Goal: Task Accomplishment & Management: Manage account settings

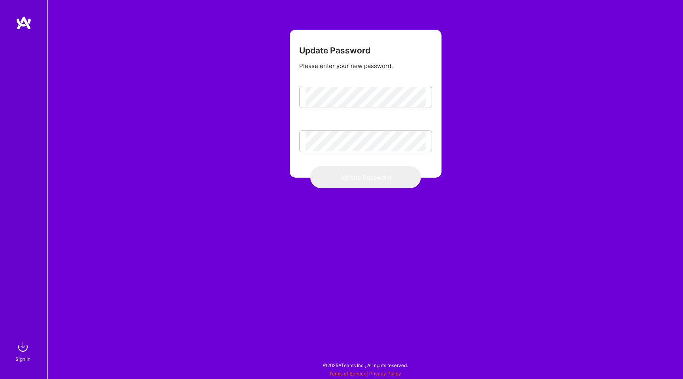
click at [332, 108] on form "Update Password Please enter your new password. Update Password" at bounding box center [366, 104] width 152 height 148
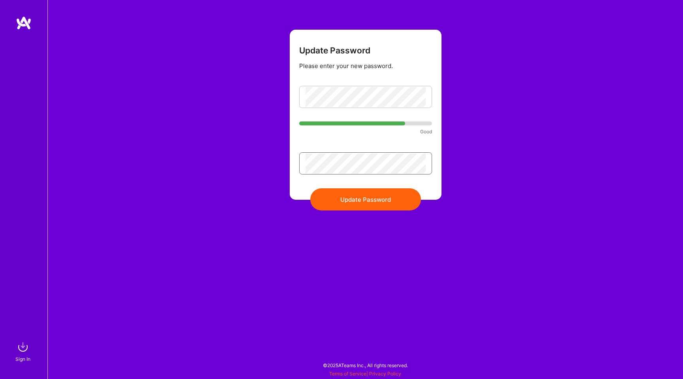
click at [310, 188] on button "Update Password" at bounding box center [365, 199] width 111 height 22
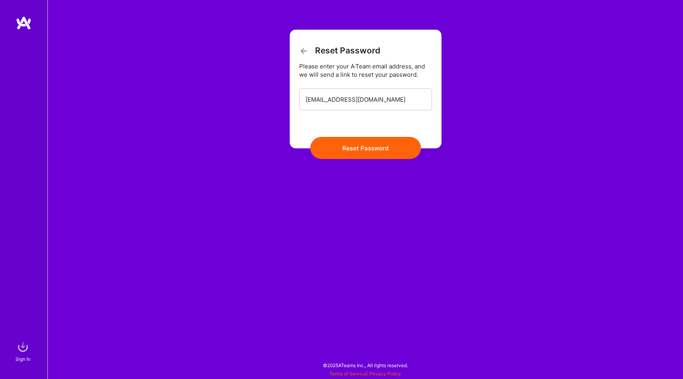
click at [350, 147] on button "Reset Password" at bounding box center [365, 148] width 111 height 22
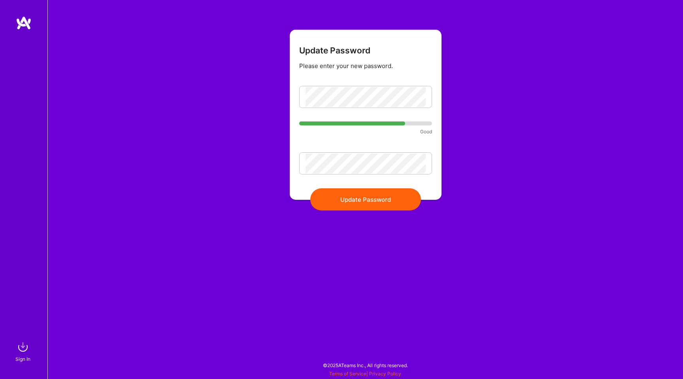
click at [366, 198] on button "Update Password" at bounding box center [365, 199] width 111 height 22
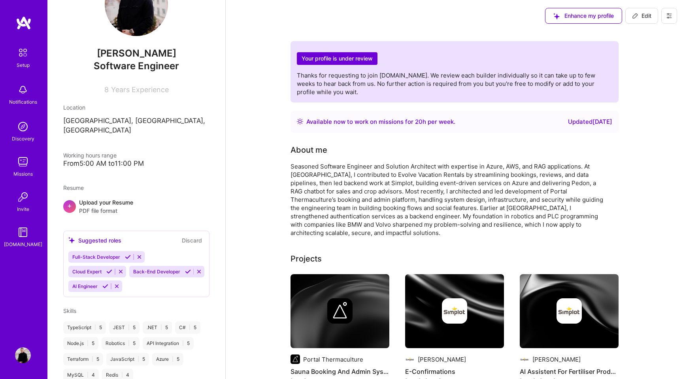
scroll to position [16, 0]
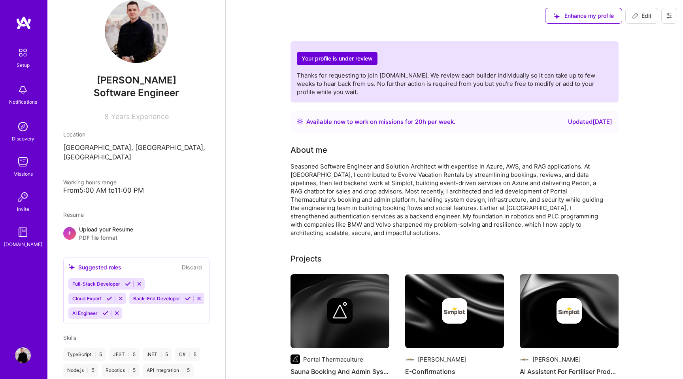
click at [27, 106] on div "Notifications" at bounding box center [22, 93] width 49 height 27
click at [24, 58] on img at bounding box center [23, 52] width 17 height 17
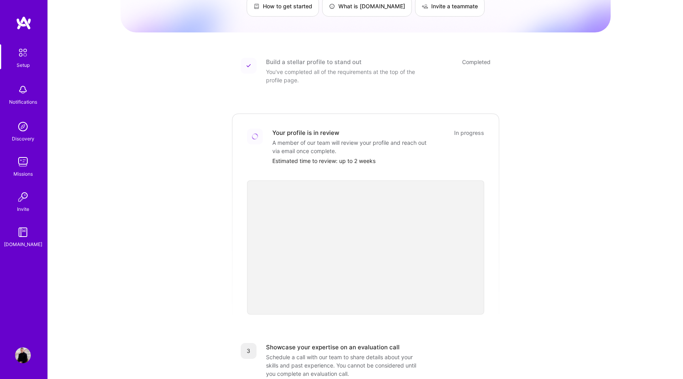
scroll to position [196, 0]
